Goal: Contribute content

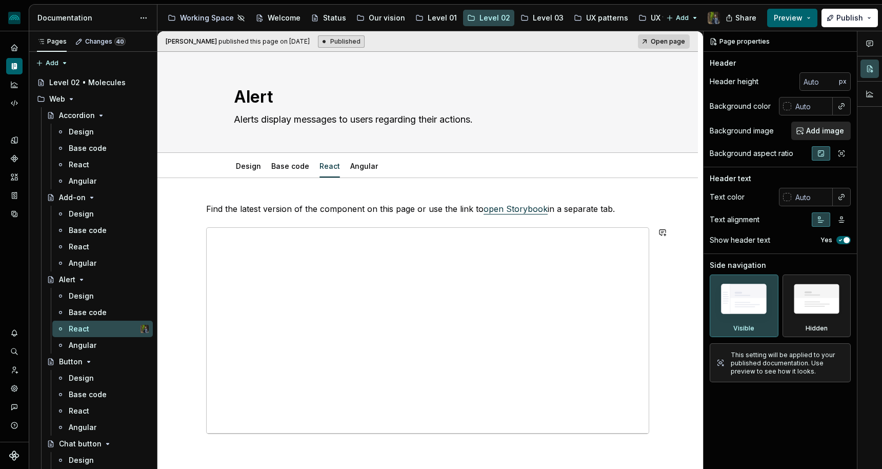
scroll to position [345, 0]
type textarea "*"
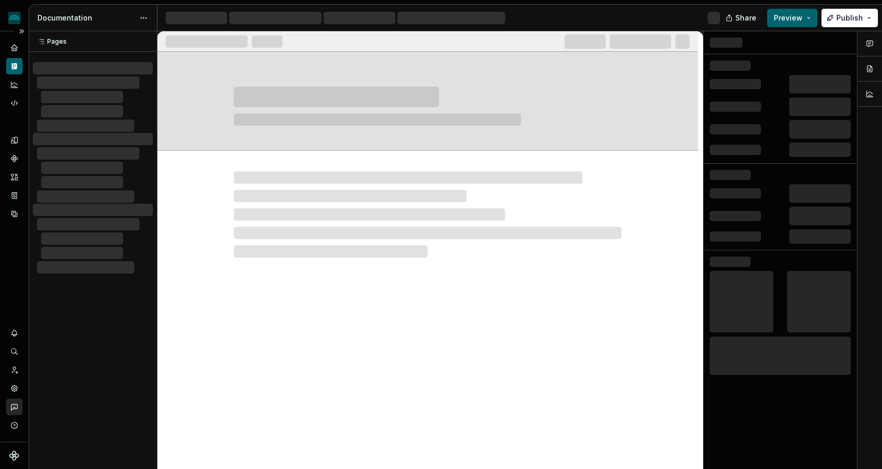
click at [14, 410] on icon "Contact support" at bounding box center [14, 406] width 9 height 9
type textarea "*"
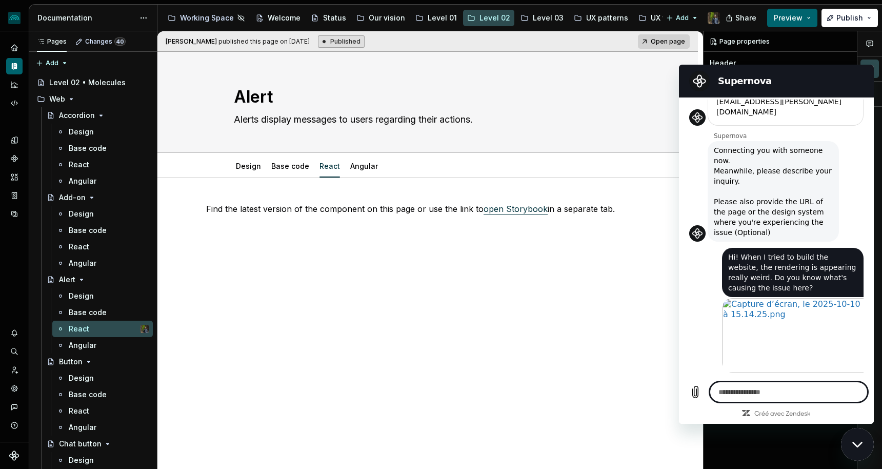
click at [550, 339] on div "Find the latest version of the component on this page or use the link to open S…" at bounding box center [427, 286] width 541 height 216
type textarea "*"
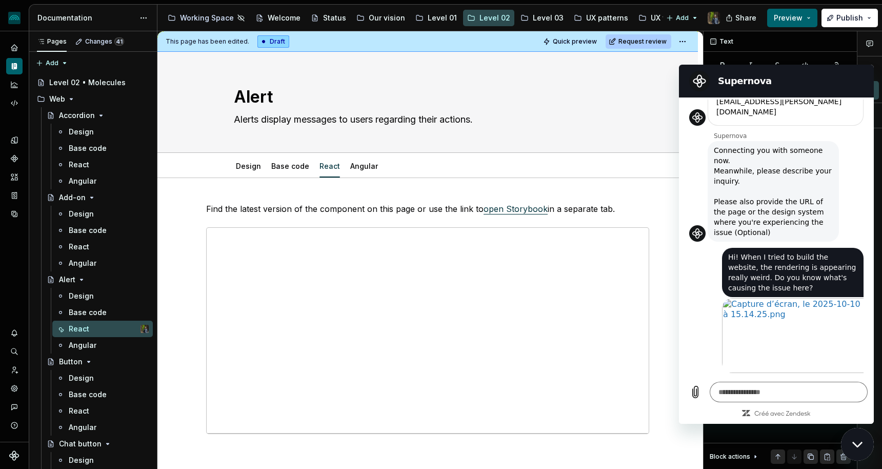
click at [846, 439] on div "Fermer la fenêtre de messagerie" at bounding box center [857, 444] width 31 height 31
type textarea "*"
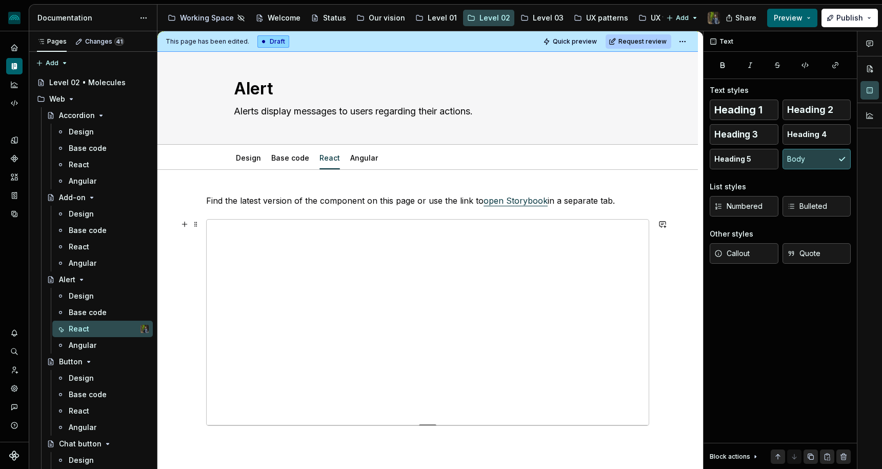
scroll to position [0, 0]
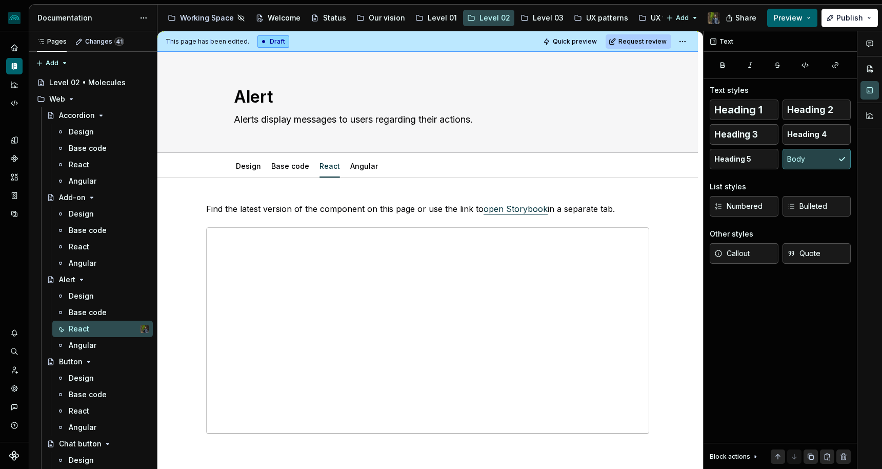
type textarea "*"
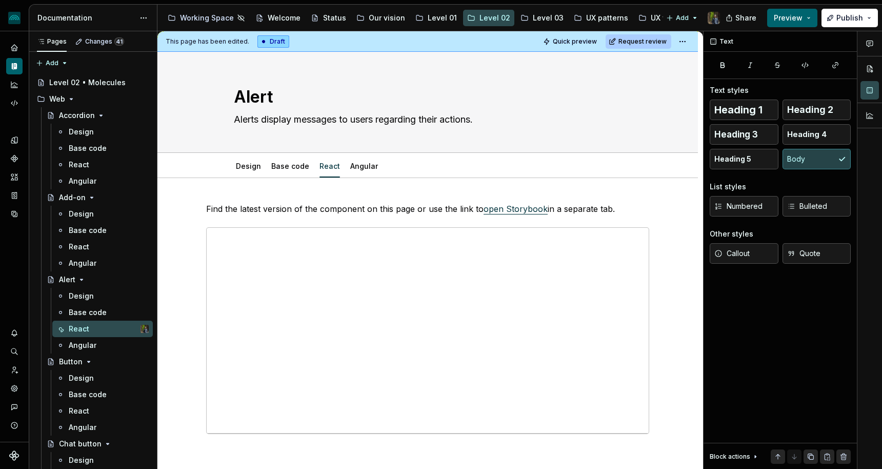
type textarea "*"
